Goal: Task Accomplishment & Management: Use online tool/utility

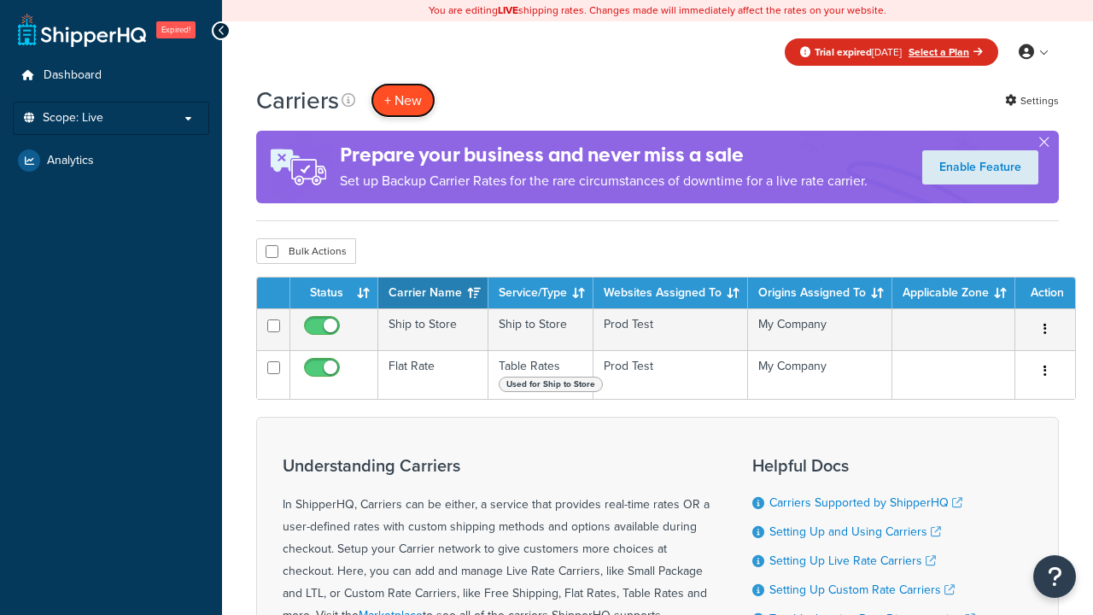
click at [403, 100] on button "+ New" at bounding box center [403, 100] width 65 height 35
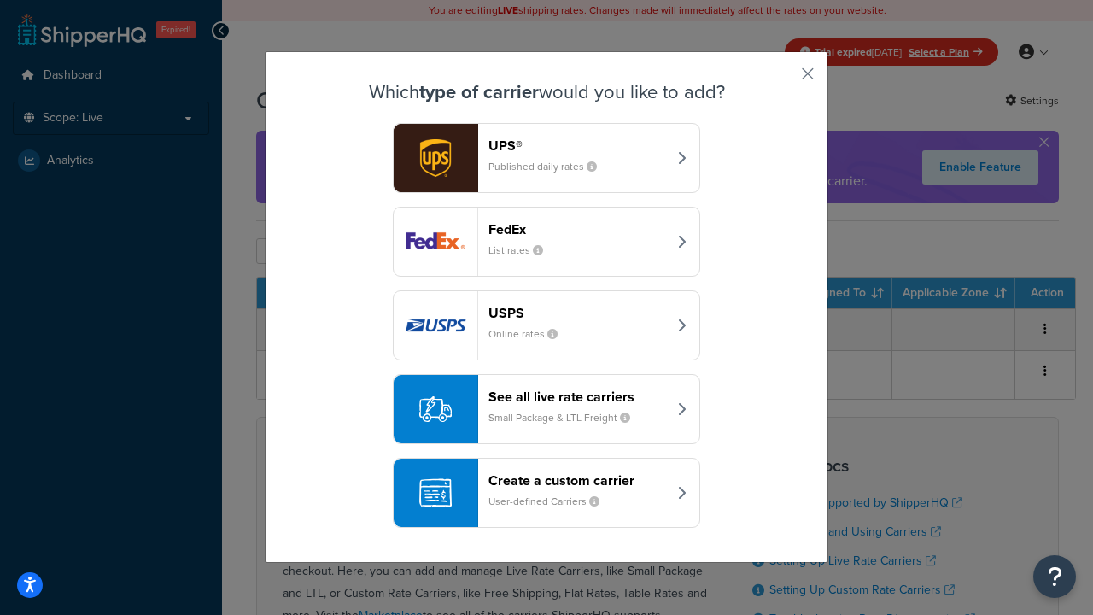
click at [547, 493] on div "Create a custom carrier User-defined Carriers" at bounding box center [578, 492] width 179 height 41
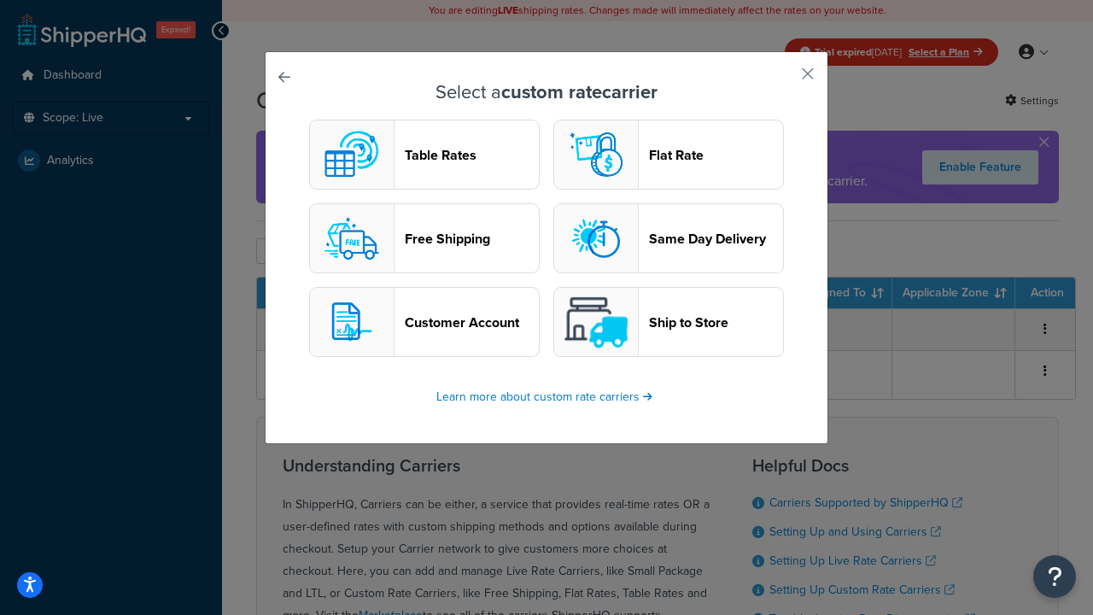
click at [424, 155] on header "Table Rates" at bounding box center [472, 155] width 134 height 16
